Goal: Use online tool/utility: Utilize a website feature to perform a specific function

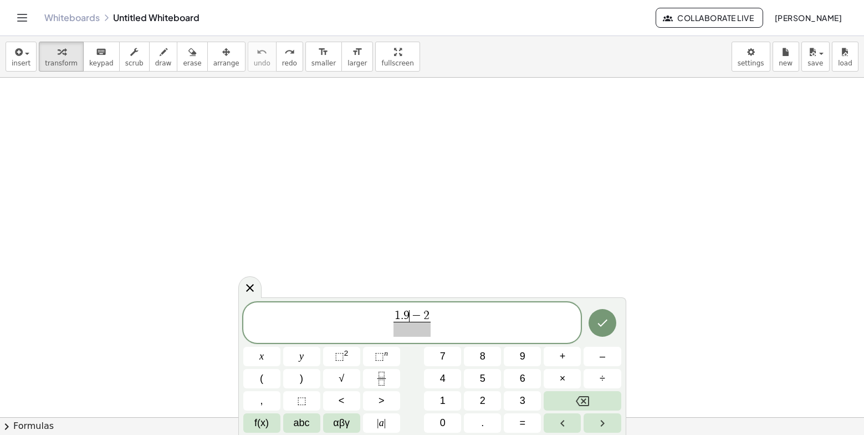
scroll to position [166, 0]
click at [396, 329] on span "​" at bounding box center [413, 329] width 38 height 15
click at [391, 325] on span "​ 1 . 9 − 2 ​" at bounding box center [412, 323] width 338 height 29
click at [394, 331] on span "​" at bounding box center [413, 329] width 38 height 15
click at [450, 400] on button "1" at bounding box center [442, 400] width 37 height 19
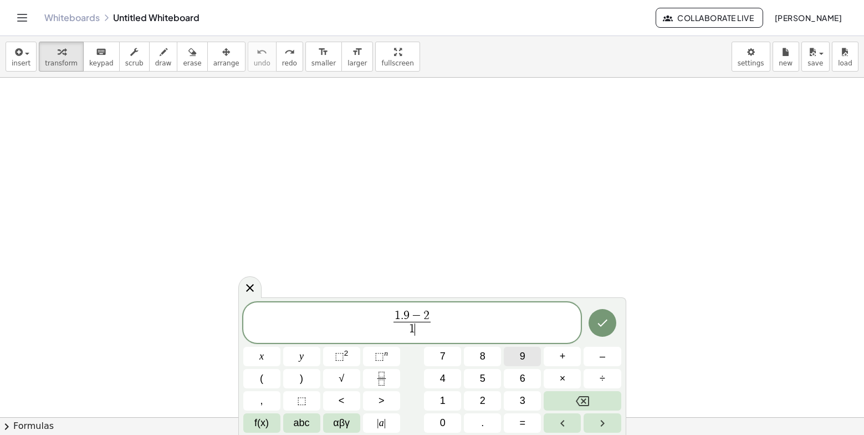
click at [529, 359] on button "9" at bounding box center [522, 355] width 37 height 19
click at [491, 416] on button "." at bounding box center [482, 422] width 37 height 19
click at [576, 405] on icon "Backspace" at bounding box center [582, 400] width 13 height 13
click at [554, 400] on button "Backspace" at bounding box center [582, 400] width 77 height 19
click at [481, 419] on button "." at bounding box center [482, 422] width 37 height 19
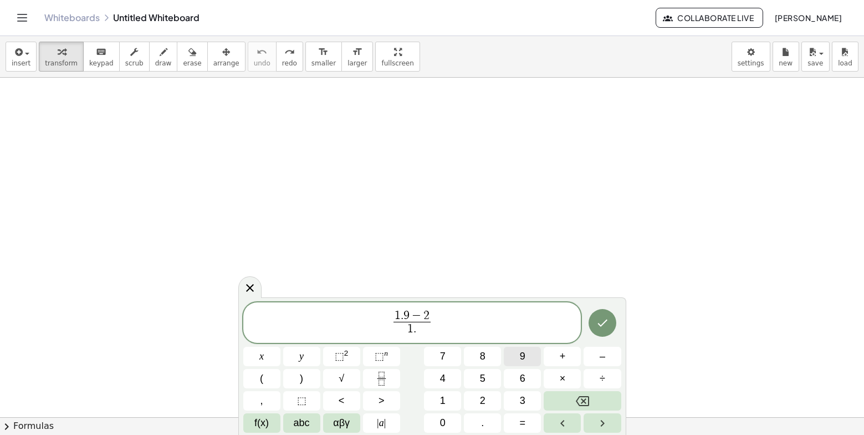
click at [518, 353] on button "9" at bounding box center [522, 355] width 37 height 19
click at [567, 394] on button "Backspace" at bounding box center [582, 400] width 77 height 19
click at [567, 396] on button "Backspace" at bounding box center [582, 400] width 77 height 19
click at [567, 397] on button "Backspace" at bounding box center [582, 400] width 77 height 19
click at [274, 379] on button "(" at bounding box center [261, 378] width 37 height 19
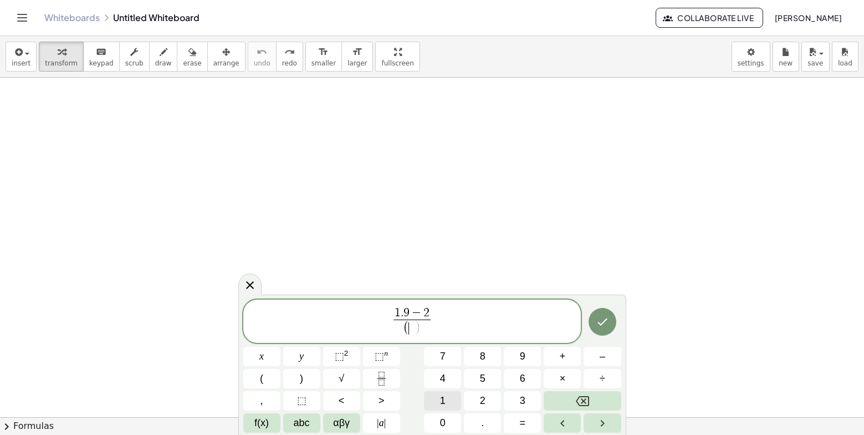
click at [439, 395] on button "1" at bounding box center [442, 400] width 37 height 19
click at [472, 423] on button "." at bounding box center [482, 422] width 37 height 19
click at [526, 359] on button "9" at bounding box center [522, 355] width 37 height 19
click at [297, 371] on button ")" at bounding box center [301, 378] width 37 height 19
click at [346, 354] on sup "2" at bounding box center [346, 353] width 4 height 8
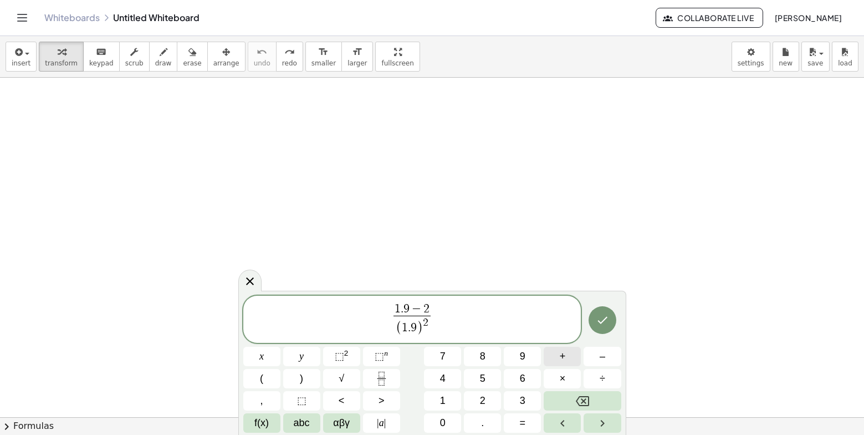
click at [569, 361] on button "+" at bounding box center [562, 355] width 37 height 19
click at [435, 397] on button "1" at bounding box center [442, 400] width 37 height 19
click at [491, 420] on button "." at bounding box center [482, 422] width 37 height 19
click at [530, 355] on button "9" at bounding box center [522, 355] width 37 height 19
click at [606, 348] on button "–" at bounding box center [602, 355] width 37 height 19
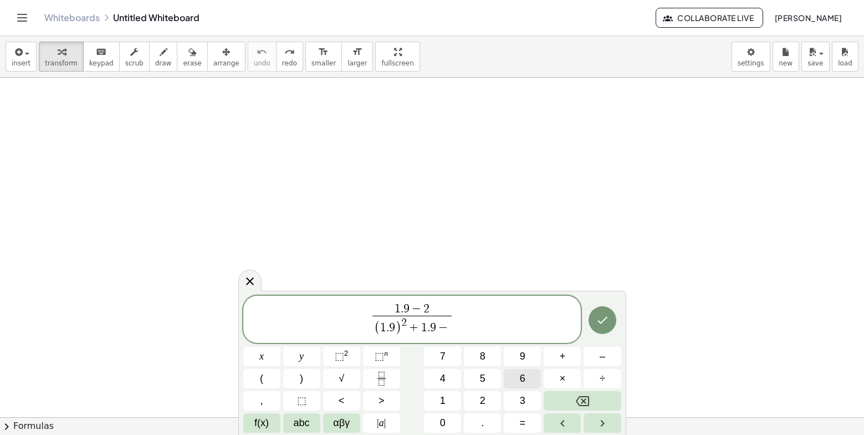
click at [523, 382] on span "6" at bounding box center [523, 378] width 6 height 15
click at [596, 323] on icon "Done" at bounding box center [602, 319] width 13 height 13
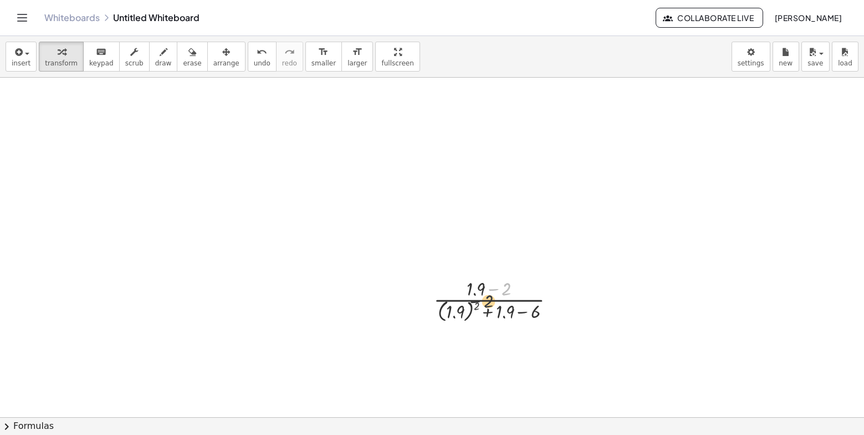
drag, startPoint x: 527, startPoint y: 292, endPoint x: 473, endPoint y: 318, distance: 60.2
click at [473, 318] on div at bounding box center [499, 299] width 141 height 49
drag, startPoint x: 504, startPoint y: 291, endPoint x: 514, endPoint y: 294, distance: 9.8
click at [513, 294] on div at bounding box center [499, 299] width 141 height 49
drag, startPoint x: 504, startPoint y: 291, endPoint x: 664, endPoint y: 322, distance: 162.6
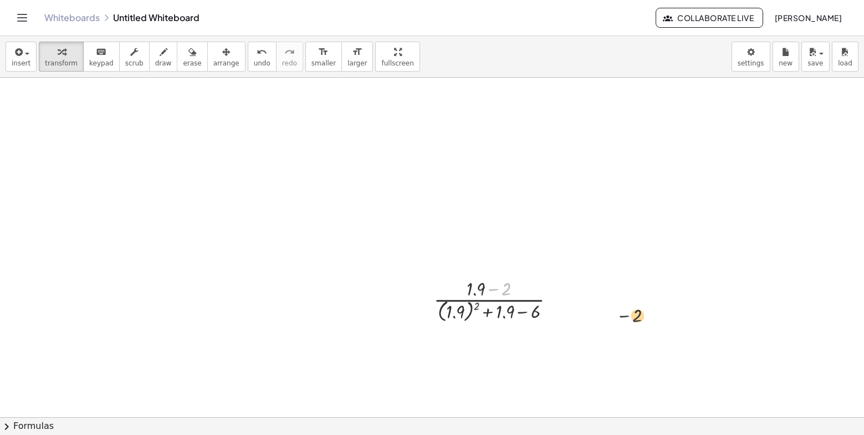
click at [664, 322] on div "− 2 · ( + 1.9 − 2 ) · ( + ( 1.9 ) 2 + 1.9 − 6 )" at bounding box center [432, 286] width 864 height 751
